Goal: Task Accomplishment & Management: Use online tool/utility

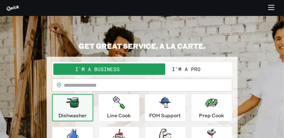
click at [269, 13] on button "button" at bounding box center [272, 8] width 12 height 12
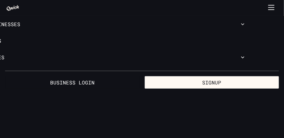
click at [269, 11] on div at bounding box center [272, 8] width 12 height 12
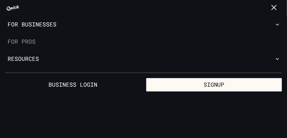
click at [30, 41] on link "For Pros" at bounding box center [143, 41] width 287 height 17
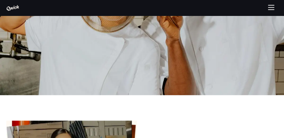
scroll to position [1170, 0]
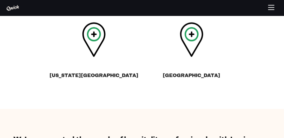
scroll to position [321, 0]
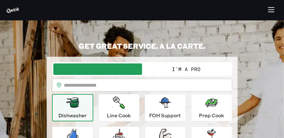
click at [270, 12] on button "button" at bounding box center [272, 10] width 12 height 12
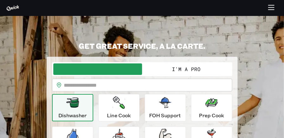
click at [270, 12] on button "button" at bounding box center [272, 8] width 12 height 12
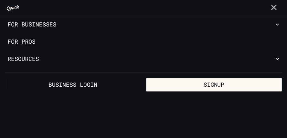
click at [15, 6] on icon at bounding box center [12, 8] width 13 height 6
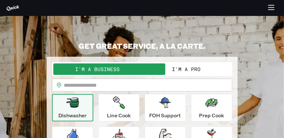
click at [196, 75] on button "I'm a Pro" at bounding box center [186, 68] width 89 height 11
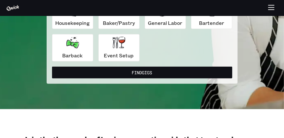
scroll to position [96, 0]
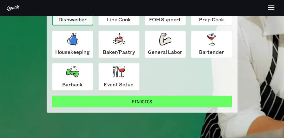
click at [160, 95] on button "Find Gigs" at bounding box center [142, 101] width 180 height 12
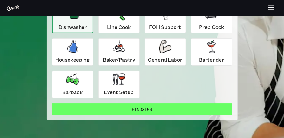
click at [158, 103] on button "Find Gigs" at bounding box center [142, 109] width 180 height 12
click at [166, 103] on button "Find Gigs" at bounding box center [142, 109] width 180 height 12
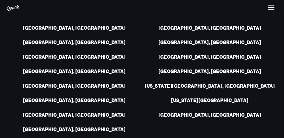
scroll to position [1622, 0]
